Goal: Task Accomplishment & Management: Complete application form

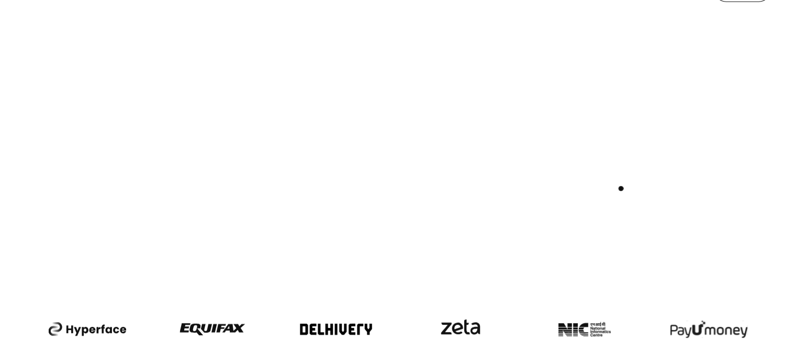
scroll to position [419, 0]
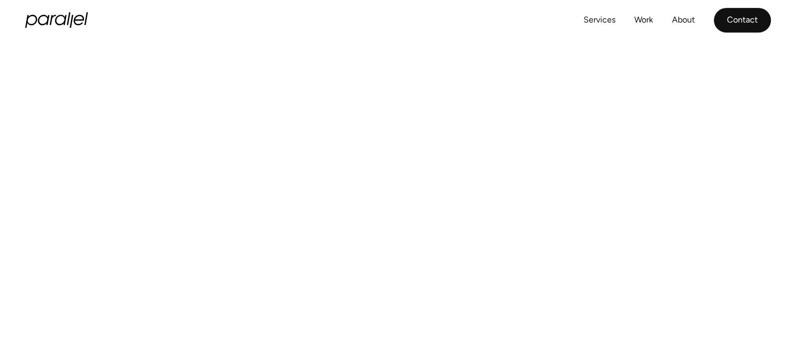
click at [740, 19] on link "Contact" at bounding box center [742, 20] width 57 height 25
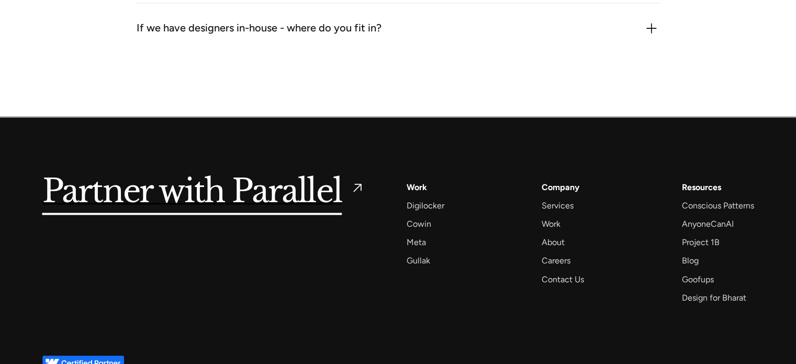
scroll to position [1713, 0]
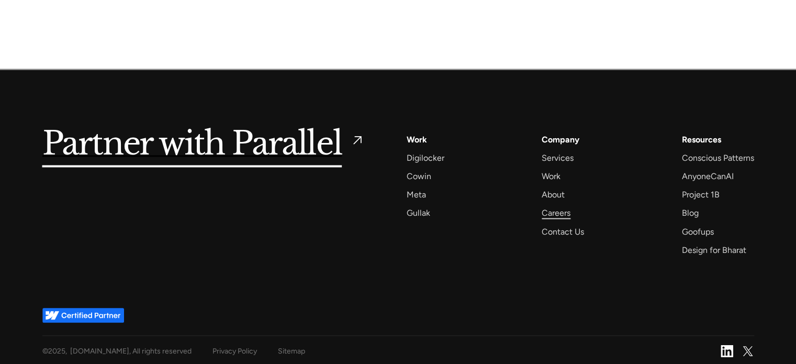
click at [565, 213] on div "Careers" at bounding box center [556, 213] width 29 height 14
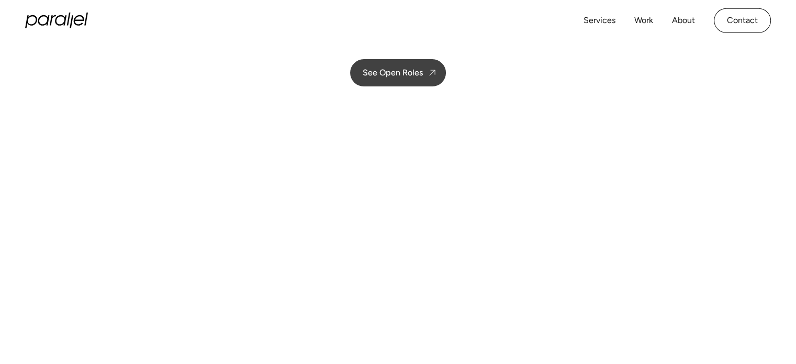
scroll to position [157, 0]
click at [410, 82] on link "See Open Roles" at bounding box center [398, 75] width 96 height 27
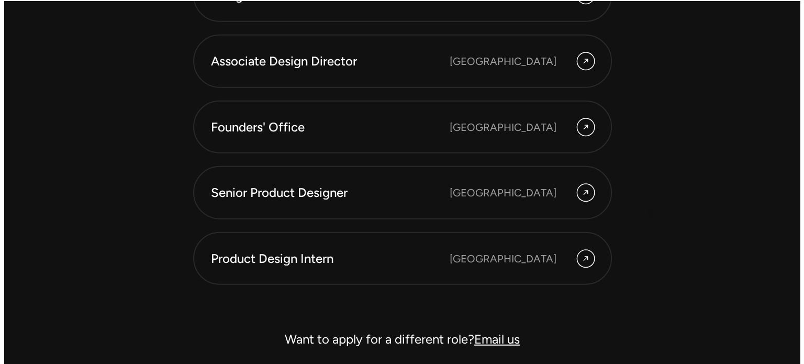
scroll to position [2962, 0]
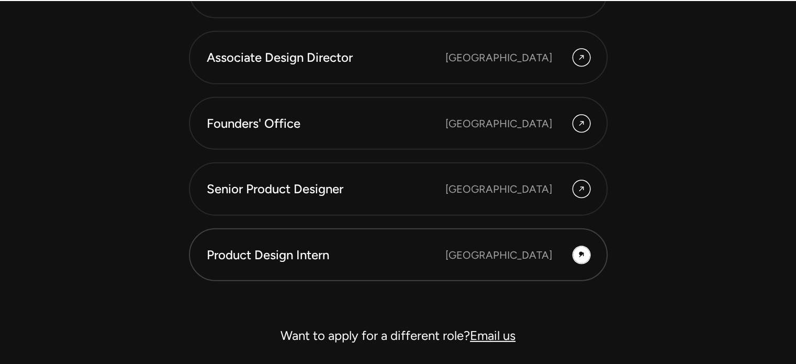
click at [581, 253] on icon at bounding box center [581, 255] width 8 height 13
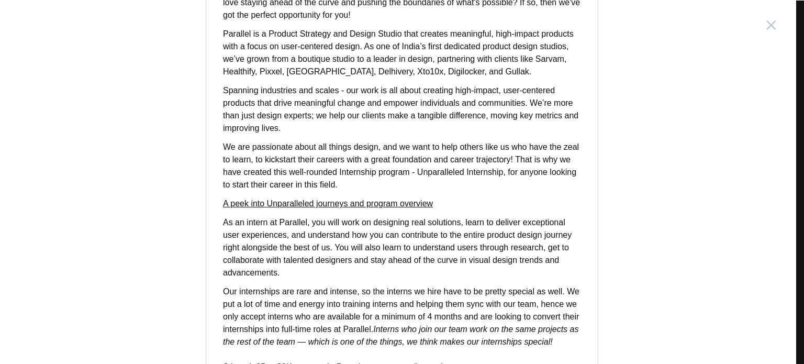
scroll to position [115, 0]
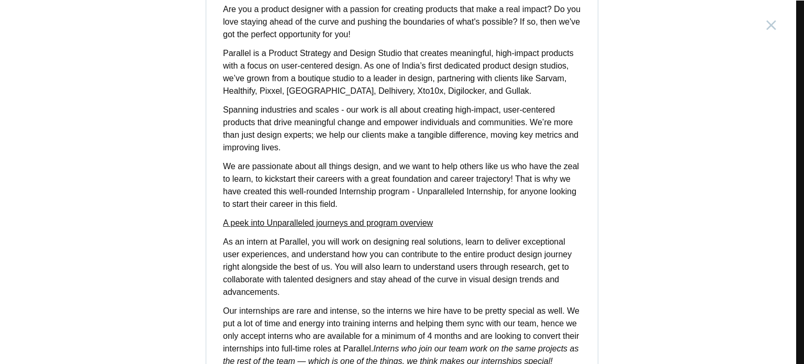
click at [379, 219] on strong "A peek into Unparalleled journeys and program overview" at bounding box center [328, 222] width 210 height 9
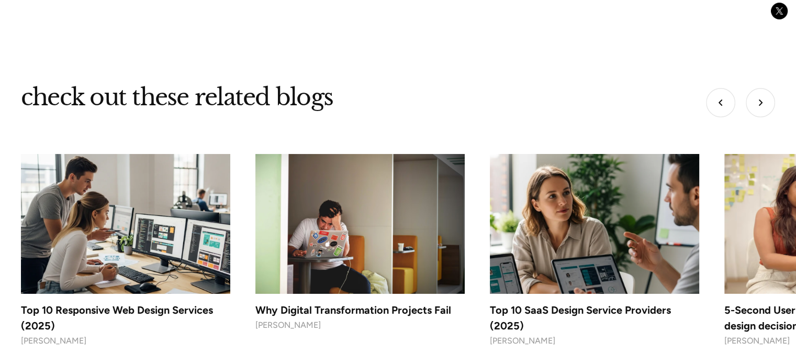
scroll to position [4122, 0]
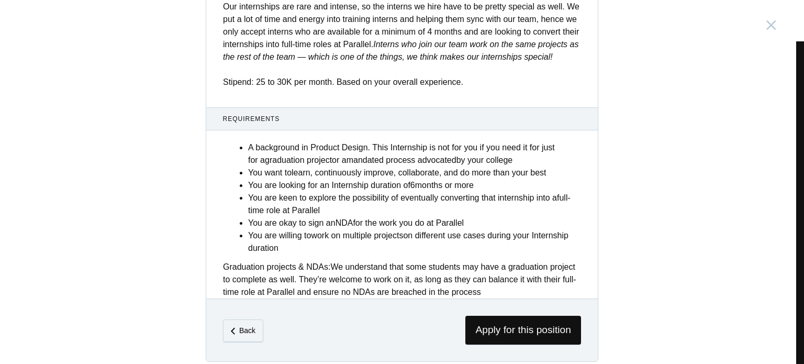
scroll to position [428, 0]
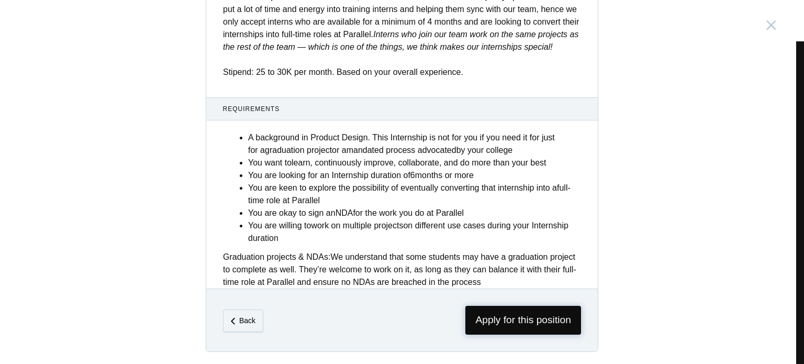
click at [513, 325] on span "Apply for this position" at bounding box center [523, 320] width 116 height 29
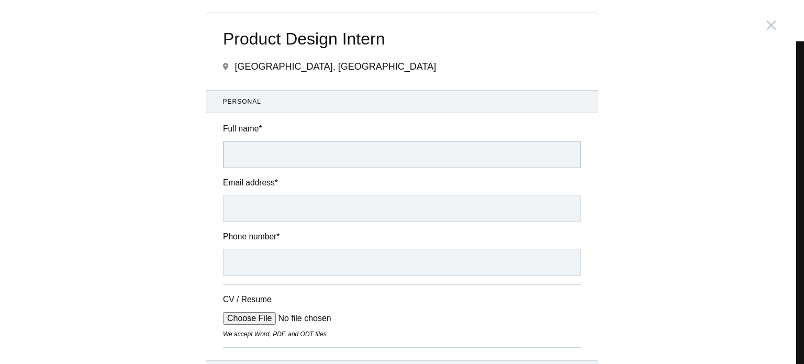
click at [339, 157] on input "Full name *" at bounding box center [402, 154] width 358 height 27
type input "Samyukta Pulikonda"
type input "psamyukta247@gmail.com"
type input "+917019070086"
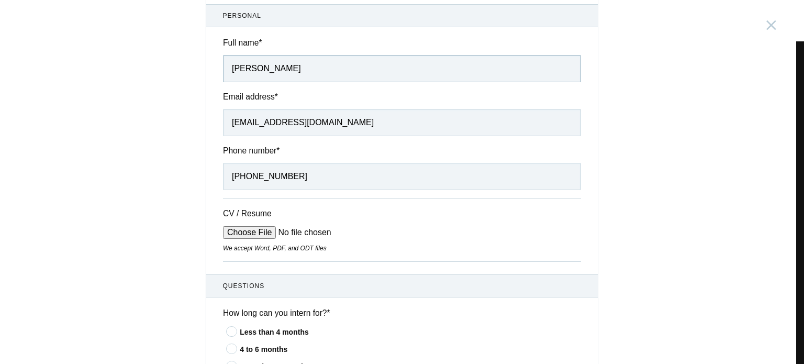
scroll to position [105, 0]
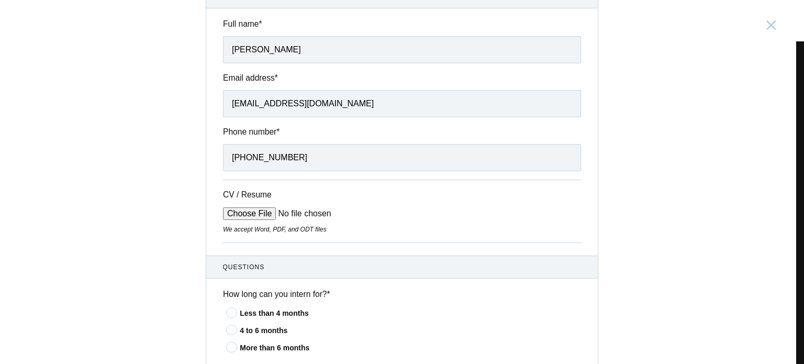
click at [253, 215] on input "CV / Resume" at bounding box center [302, 213] width 159 height 13
type input "C:\fakepath\Samyukta Pulikonda_Resume.pdf"
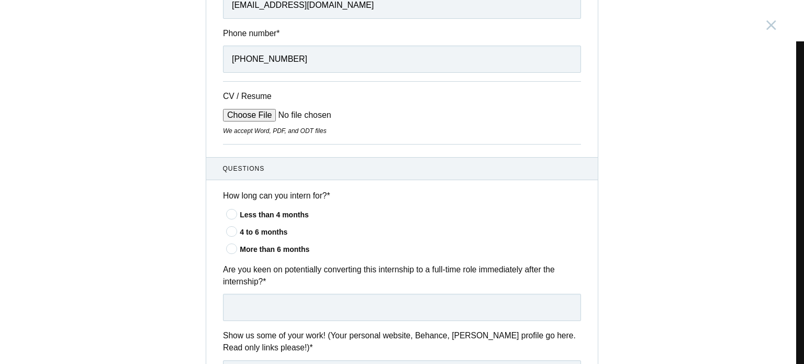
scroll to position [209, 0]
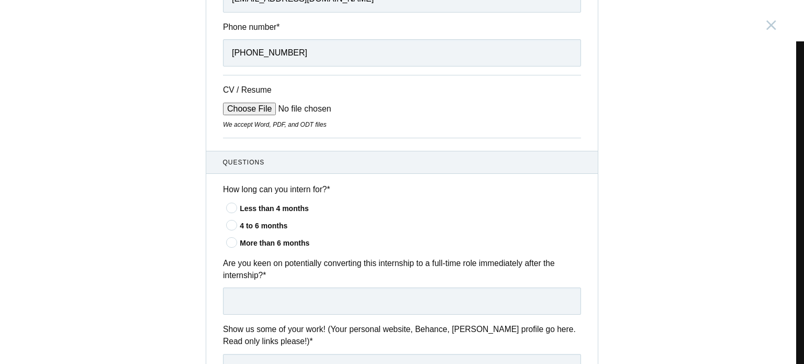
click at [229, 228] on icon at bounding box center [231, 224] width 19 height 7
click at [0, 0] on input"] "4 to 6 months" at bounding box center [0, 0] width 0 height 0
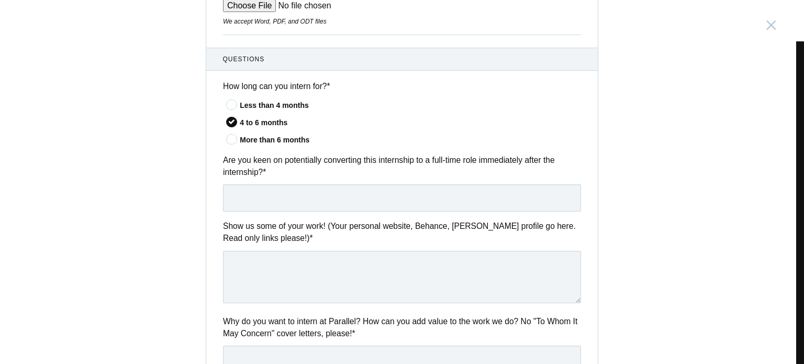
scroll to position [314, 0]
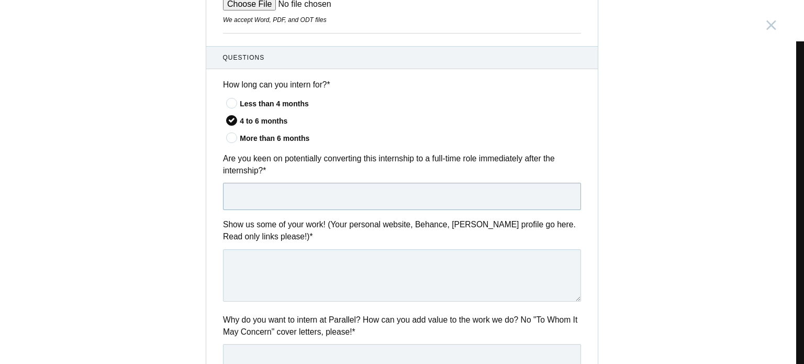
click at [374, 198] on input "text" at bounding box center [402, 196] width 358 height 27
type input "Y"
click at [287, 201] on input "text" at bounding box center [402, 196] width 358 height 27
type input "A"
type input "Yes"
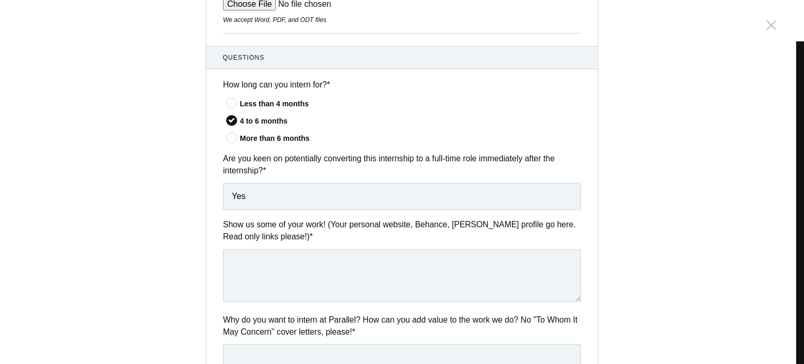
click at [647, 276] on div "Product Design Intern India, Bangalore Submitting form failed, try again. Retry…" at bounding box center [402, 182] width 804 height 364
click at [476, 274] on textarea at bounding box center [402, 275] width 358 height 52
click at [296, 276] on textarea at bounding box center [402, 275] width 358 height 52
paste textarea "https://samyuktapulikonda.framer.website/"
type textarea "https://samyuktapulikonda.framer.website/"
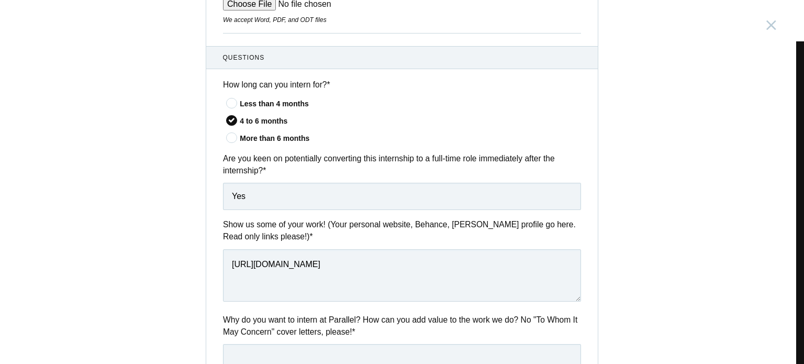
click at [682, 230] on div "Product Design Intern India, Bangalore Submitting form failed, try again. Retry…" at bounding box center [402, 182] width 804 height 364
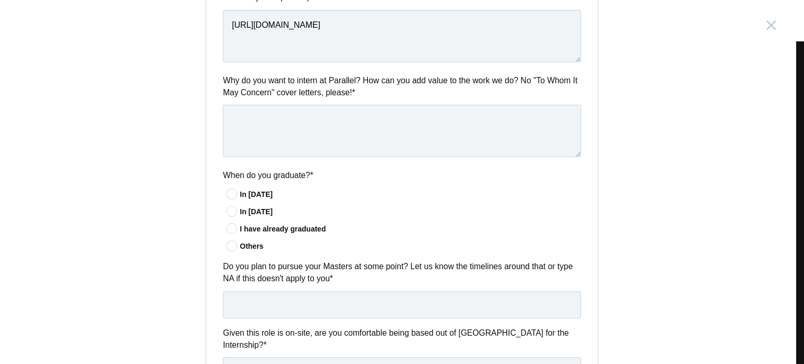
scroll to position [558, 0]
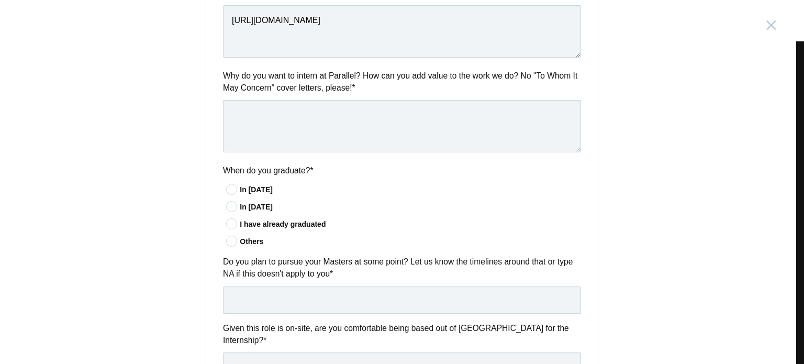
click at [231, 207] on icon at bounding box center [231, 206] width 19 height 7
click at [0, 0] on input"] "In 2026" at bounding box center [0, 0] width 0 height 0
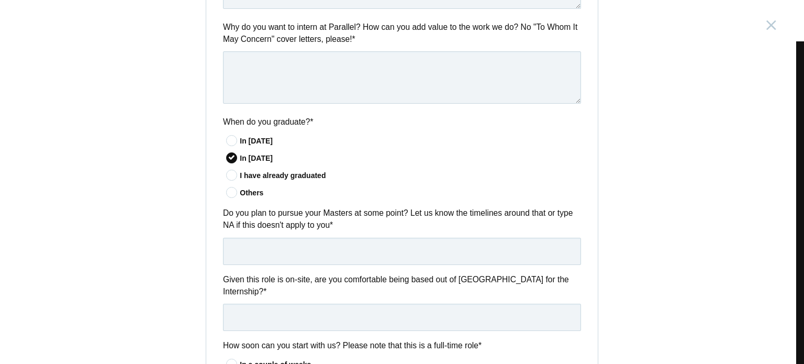
scroll to position [610, 0]
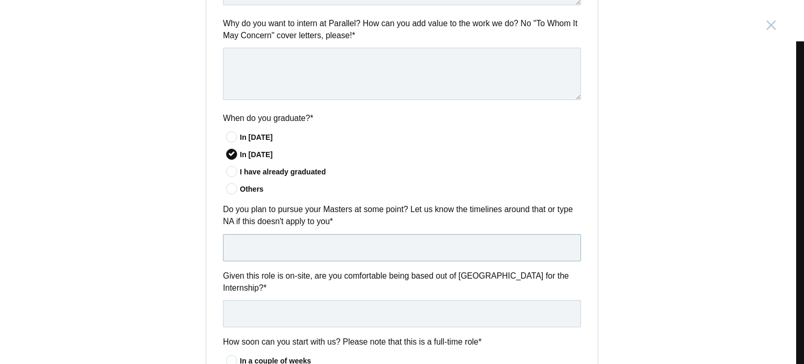
click at [502, 243] on input "text" at bounding box center [402, 247] width 358 height 27
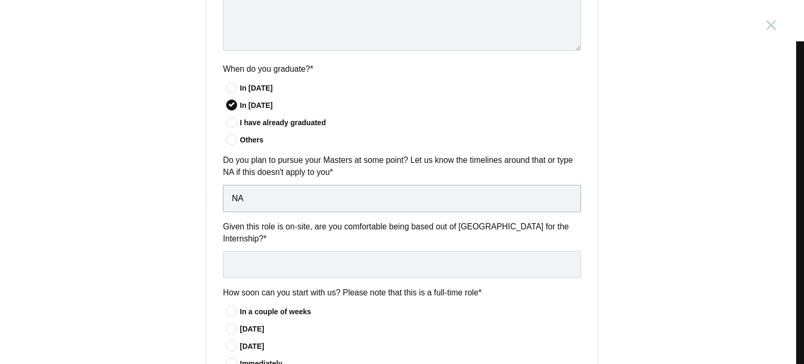
scroll to position [662, 0]
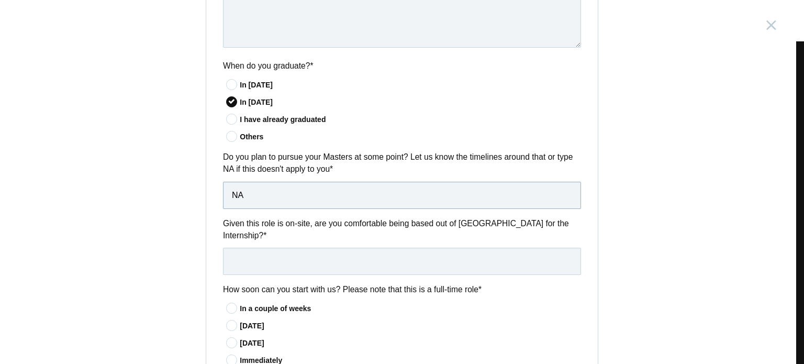
type input "NA"
click at [507, 247] on input "text" at bounding box center [402, 260] width 358 height 27
type input "Yes"
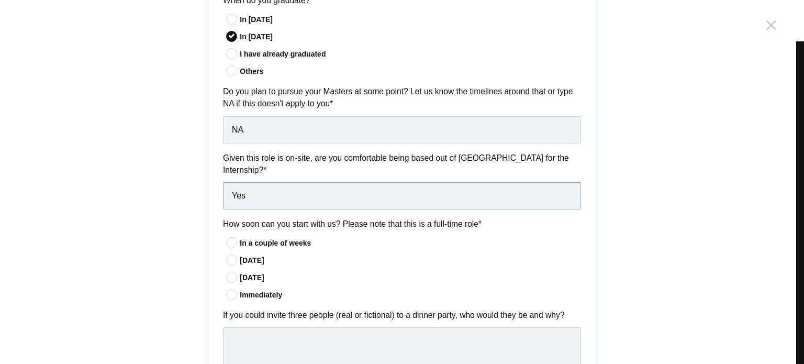
scroll to position [767, 0]
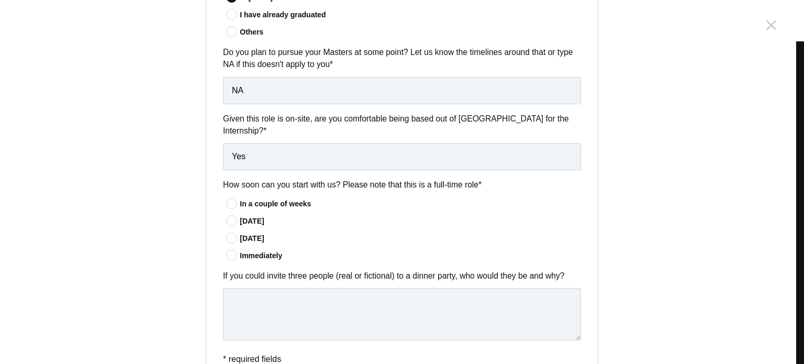
click at [230, 234] on icon at bounding box center [231, 237] width 19 height 7
click at [0, 0] on input"] "In 60 days" at bounding box center [0, 0] width 0 height 0
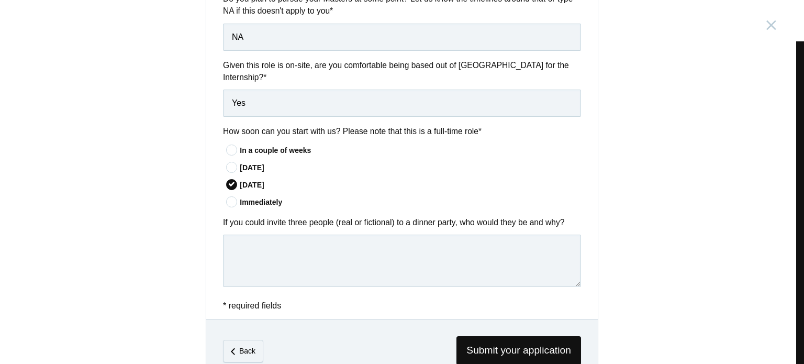
scroll to position [838, 0]
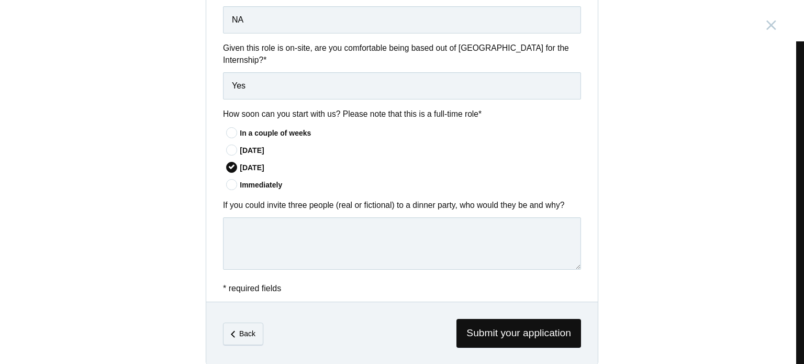
click at [345, 199] on label "If you could invite three people (real or fictional) to a dinner party, who wou…" at bounding box center [402, 205] width 358 height 12
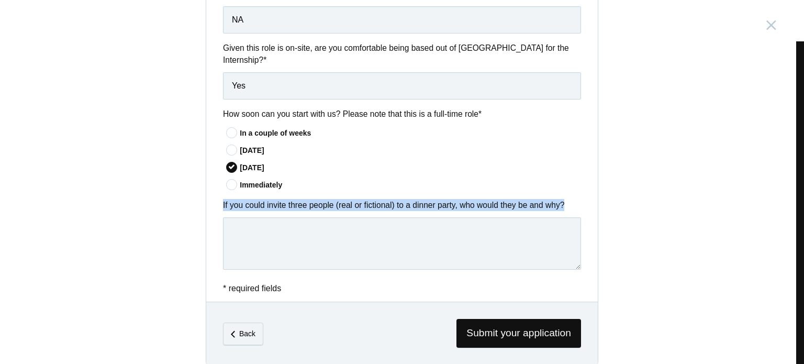
click at [345, 199] on label "If you could invite three people (real or fictional) to a dinner party, who wou…" at bounding box center [402, 205] width 358 height 12
copy div "If you could invite three people (real or fictional) to a dinner party, who wou…"
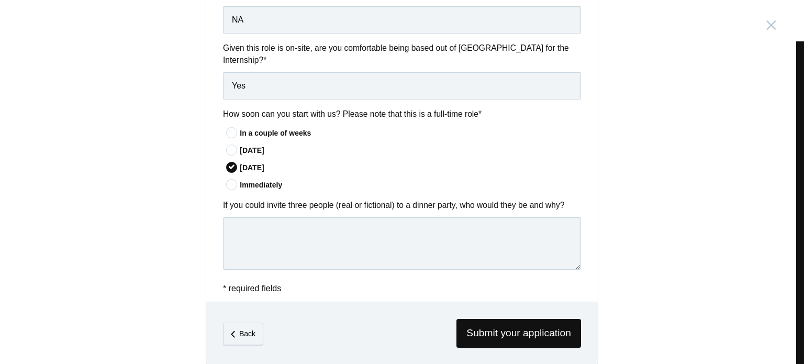
click at [561, 162] on div "In 60 days" at bounding box center [410, 167] width 341 height 11
click at [0, 0] on input"] "In 60 days" at bounding box center [0, 0] width 0 height 0
